Goal: Navigation & Orientation: Find specific page/section

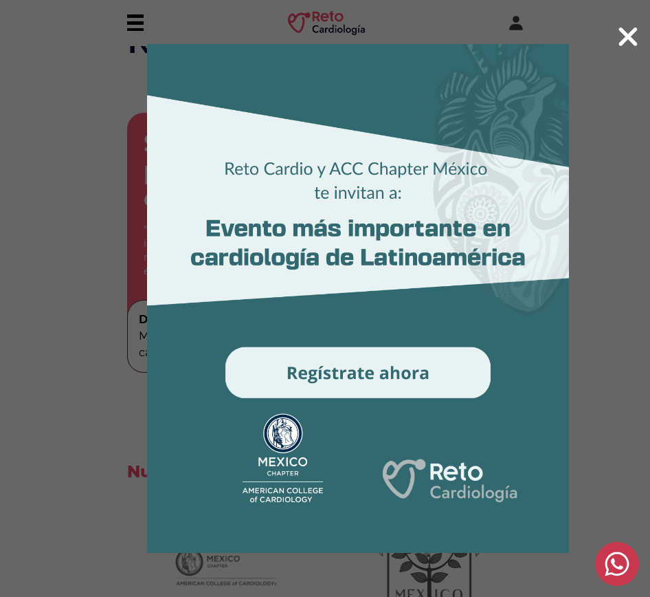
scroll to position [4542, 0]
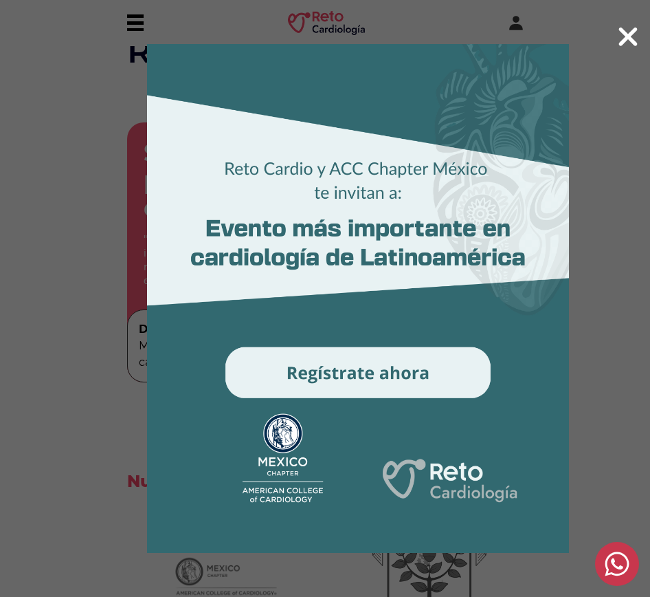
click at [636, 38] on icon at bounding box center [628, 37] width 22 height 30
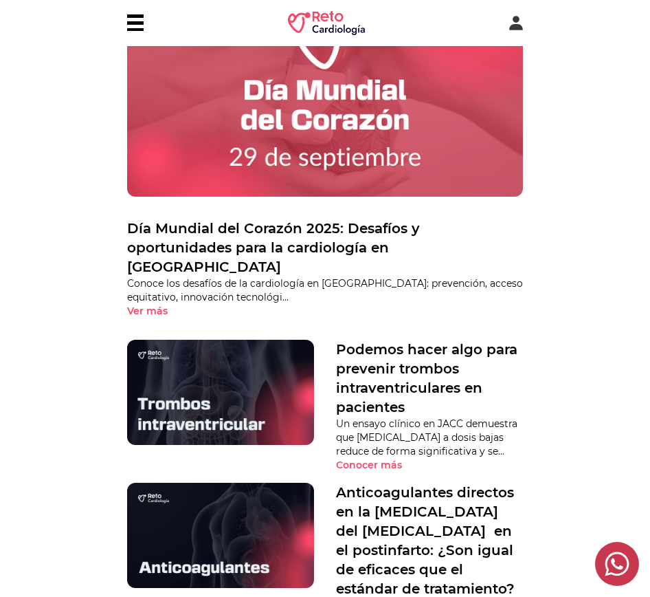
scroll to position [0, 0]
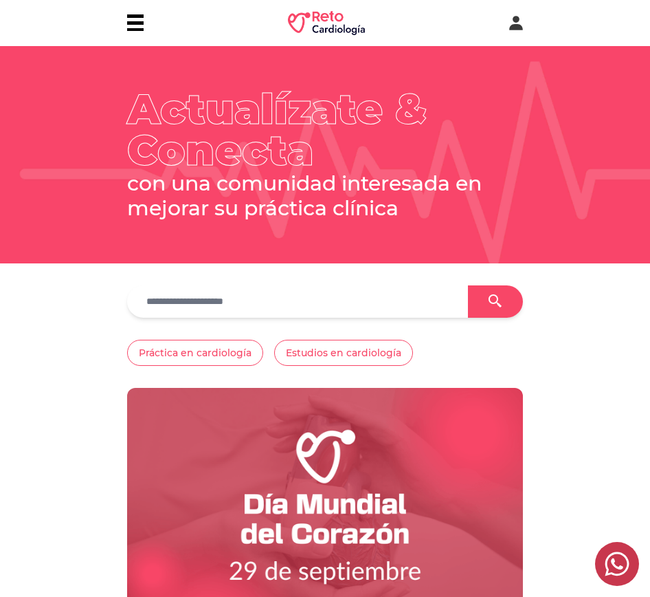
click at [218, 172] on p "con una comunidad interesada en mejorar su práctica clínica" at bounding box center [325, 195] width 396 height 49
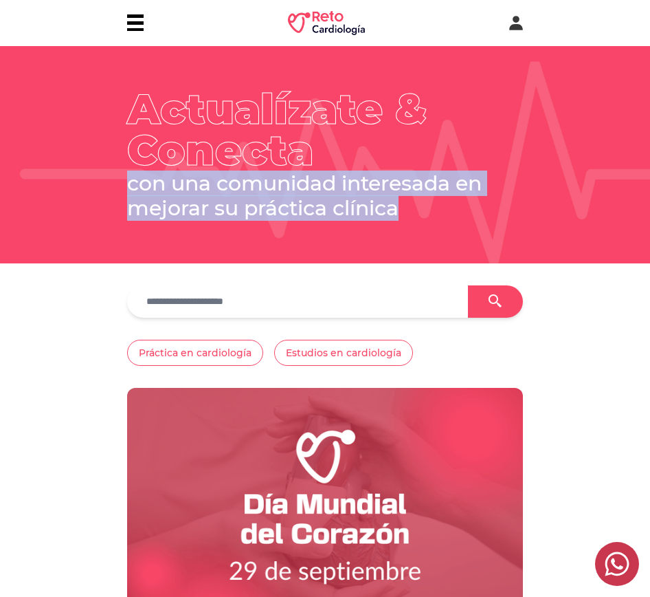
click at [218, 172] on p "con una comunidad interesada en mejorar su práctica clínica" at bounding box center [325, 195] width 396 height 49
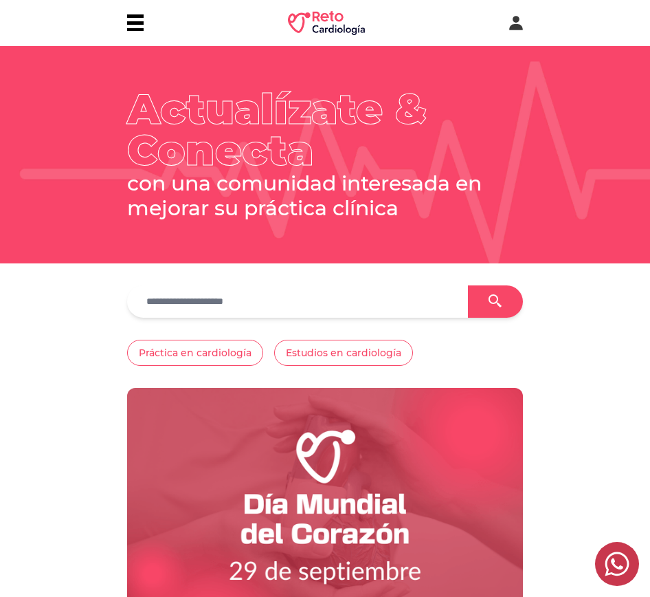
click at [182, 107] on h1 "Actualízate & Conecta" at bounding box center [325, 130] width 396 height 82
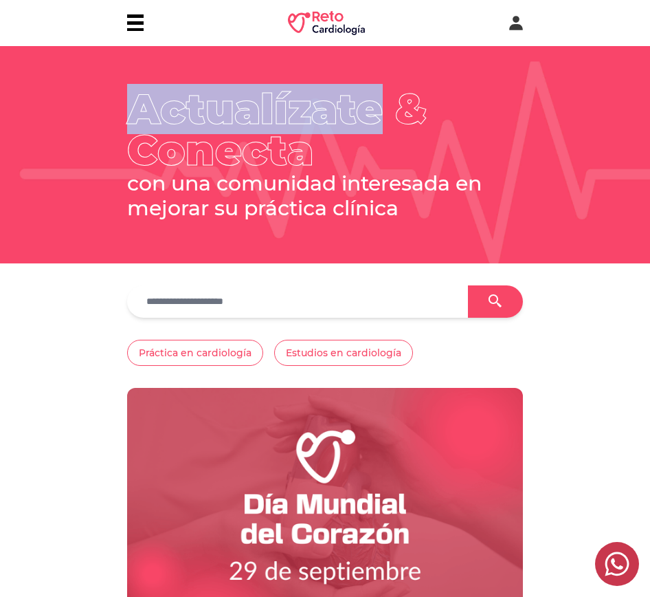
click at [182, 107] on h1 "Actualízate & Conecta" at bounding box center [325, 130] width 396 height 82
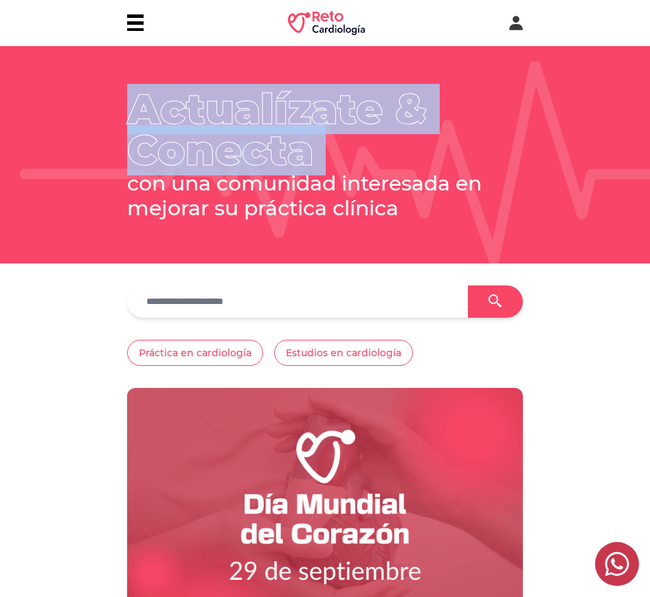
click at [182, 107] on h1 "Actualízate & Conecta" at bounding box center [325, 130] width 396 height 82
click at [331, 34] on img at bounding box center [326, 23] width 77 height 24
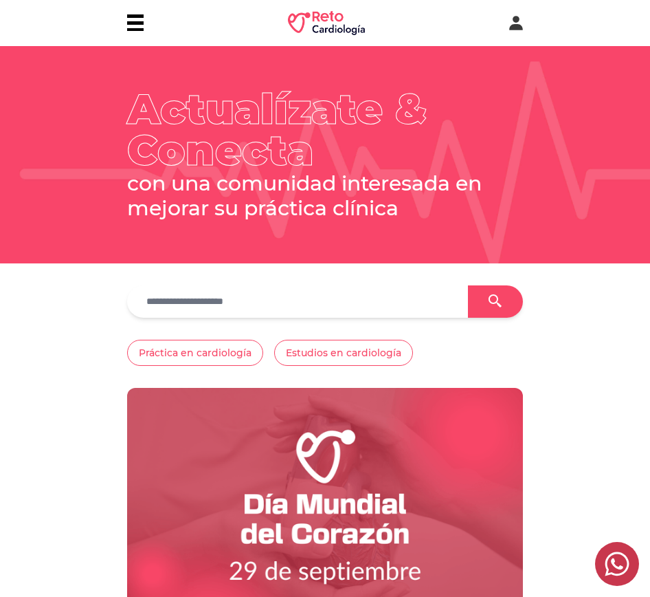
click at [133, 19] on div at bounding box center [135, 22] width 16 height 16
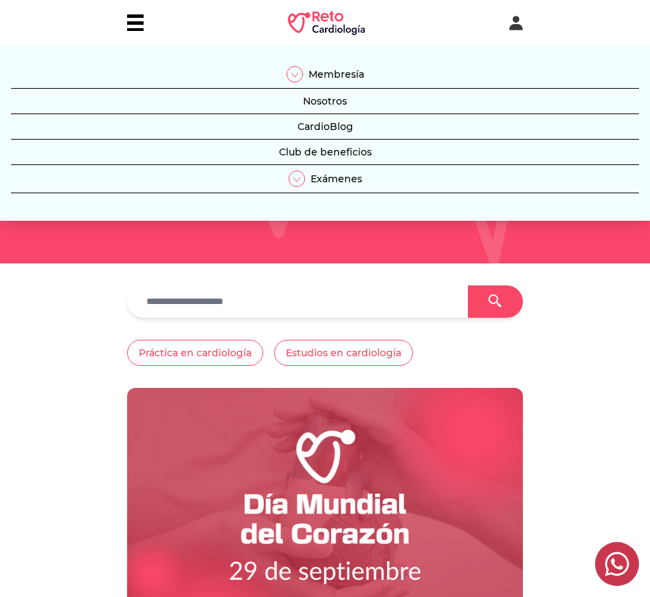
click at [316, 106] on button "Nosotros" at bounding box center [325, 104] width 628 height 20
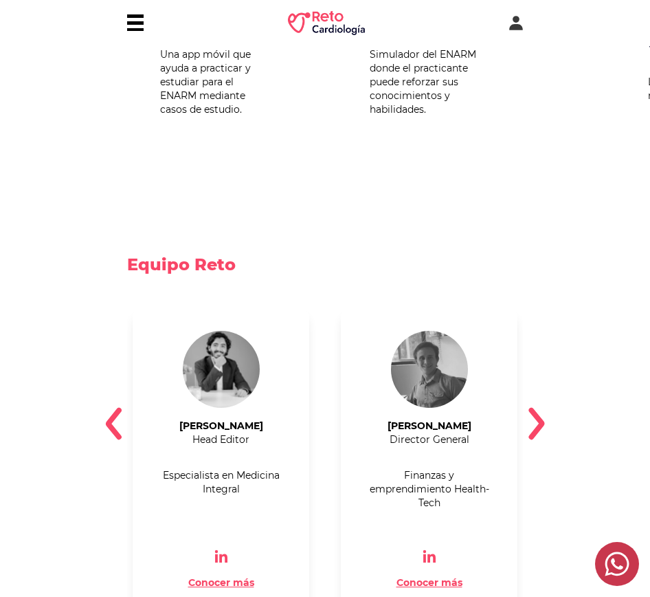
scroll to position [322, 0]
